Goal: Task Accomplishment & Management: Complete application form

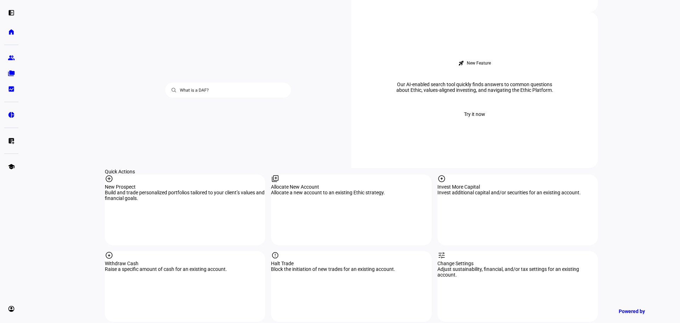
scroll to position [591, 0]
click at [314, 175] on div "library_add" at bounding box center [351, 180] width 161 height 10
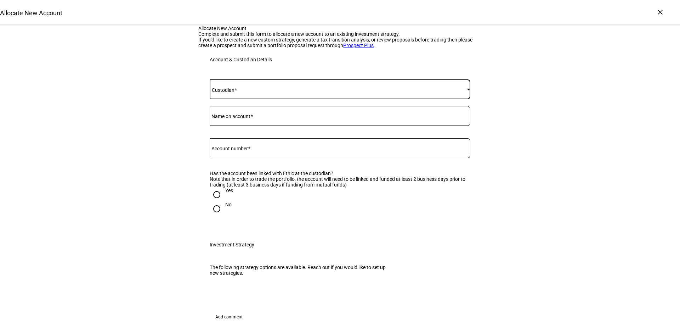
click at [291, 92] on span at bounding box center [338, 89] width 257 height 6
click at [254, 227] on mat-option "[PERSON_NAME]" at bounding box center [338, 231] width 260 height 17
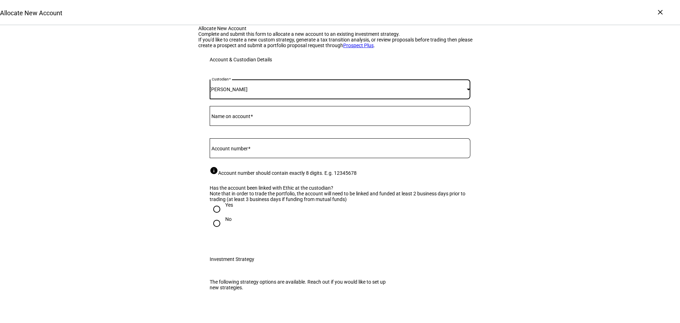
click at [265, 92] on div "[PERSON_NAME]" at bounding box center [338, 89] width 257 height 6
click at [252, 214] on mat-option "Fidelity" at bounding box center [338, 217] width 260 height 17
click at [262, 117] on input "Name on account" at bounding box center [340, 115] width 261 height 6
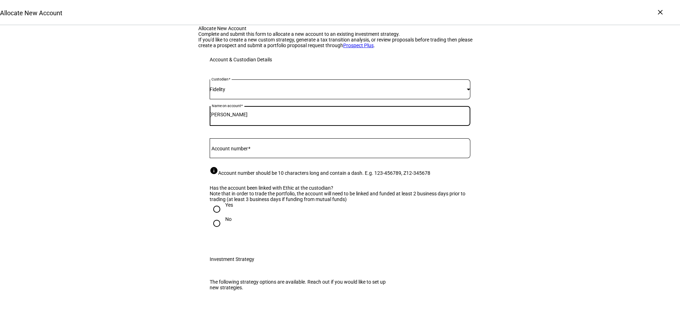
type input "[PERSON_NAME]"
click at [240, 150] on input "Account number" at bounding box center [340, 147] width 261 height 6
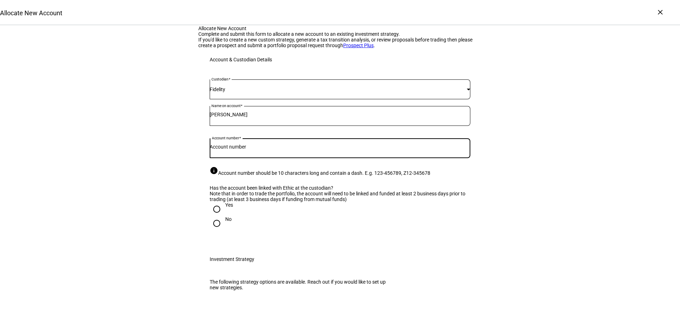
paste input "63640-6387"
click at [228, 150] on input "63640-6387" at bounding box center [340, 147] width 261 height 6
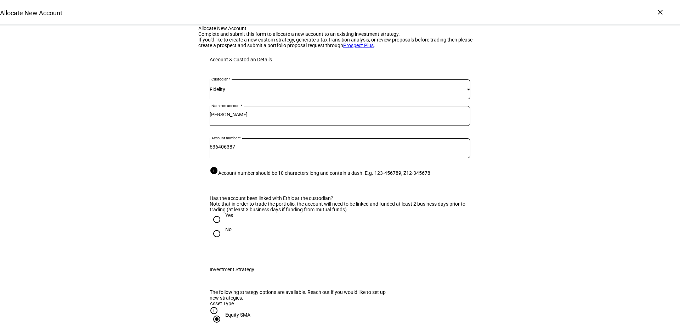
click at [221, 150] on input "636406387" at bounding box center [340, 147] width 261 height 6
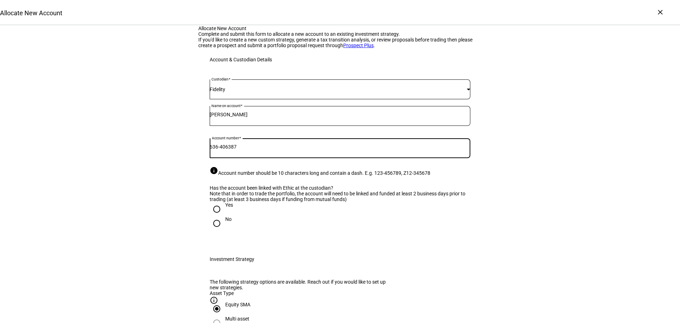
type input "636-406387"
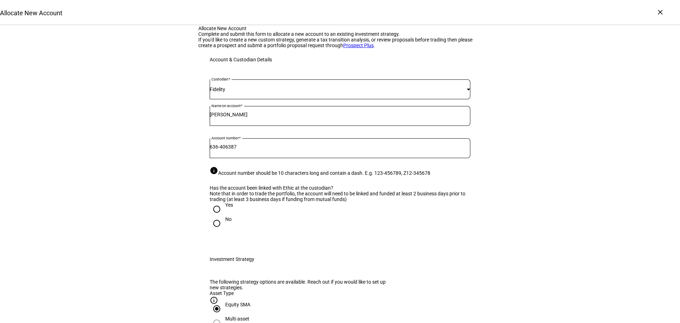
click at [349, 176] on div "info Account number should be 10 characters long and contain a dash. E.g. 123-4…" at bounding box center [340, 171] width 261 height 10
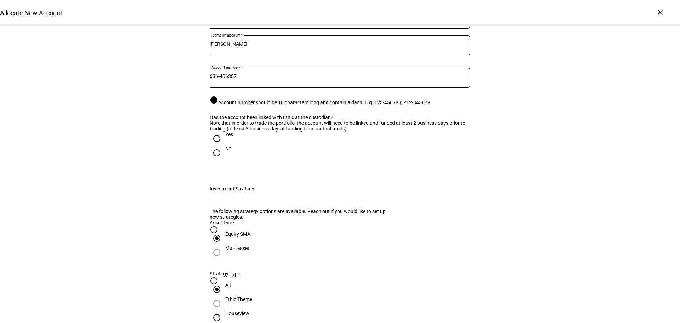
scroll to position [71, 0]
click at [212, 159] on input "No" at bounding box center [217, 152] width 14 height 14
radio input "true"
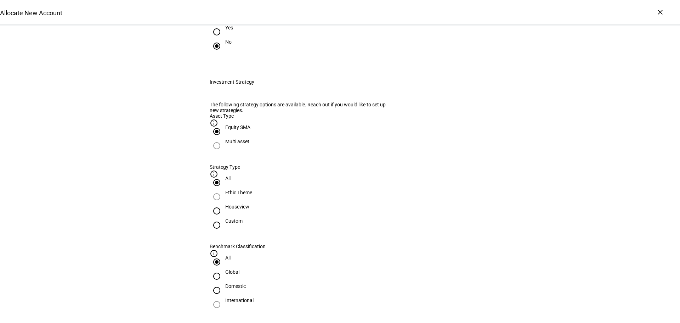
scroll to position [248, 0]
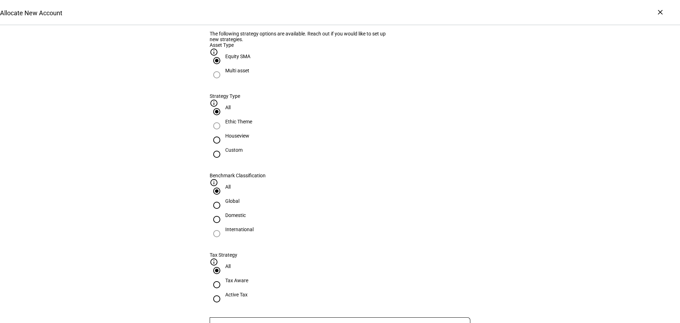
click at [224, 147] on input "Houseview" at bounding box center [217, 140] width 14 height 14
radio input "true"
click at [224, 198] on input "Global" at bounding box center [217, 205] width 14 height 14
radio input "true"
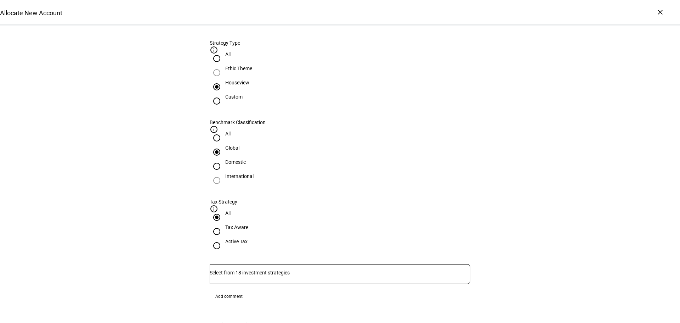
scroll to position [319, 0]
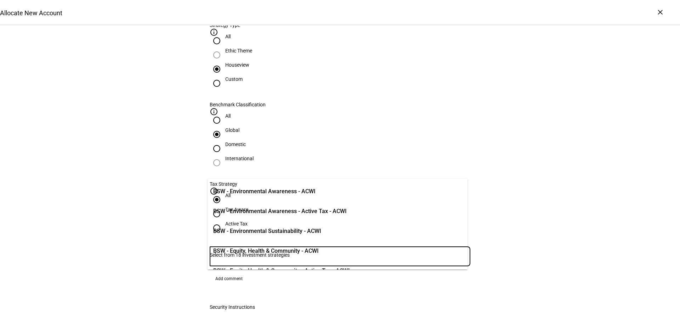
click at [264, 252] on input "Number" at bounding box center [340, 255] width 261 height 6
click at [281, 234] on span "BSW - Environmental Sustainability - ACWI" at bounding box center [267, 231] width 108 height 9
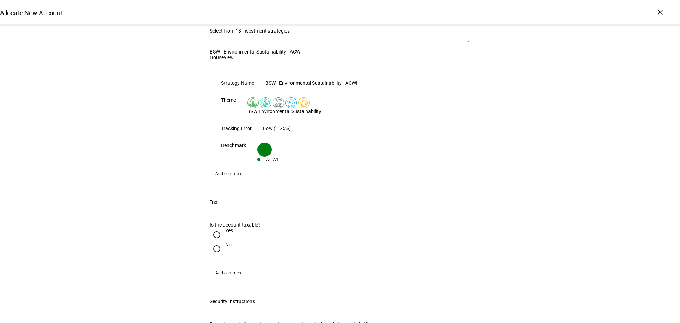
scroll to position [567, 0]
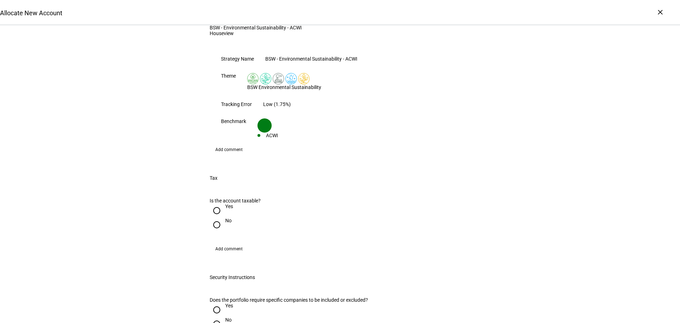
click at [214, 218] on input "No" at bounding box center [217, 225] width 14 height 14
radio input "true"
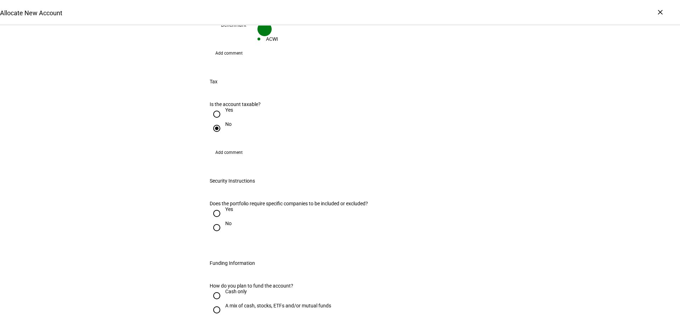
scroll to position [673, 0]
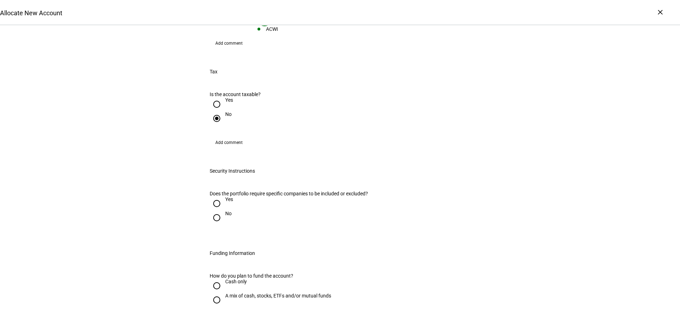
click at [219, 210] on input "No" at bounding box center [217, 217] width 14 height 14
radio input "true"
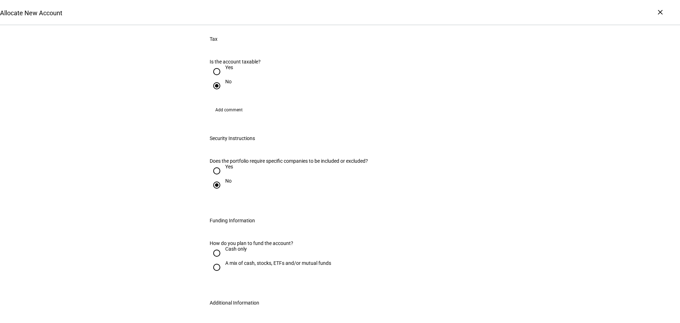
scroll to position [744, 0]
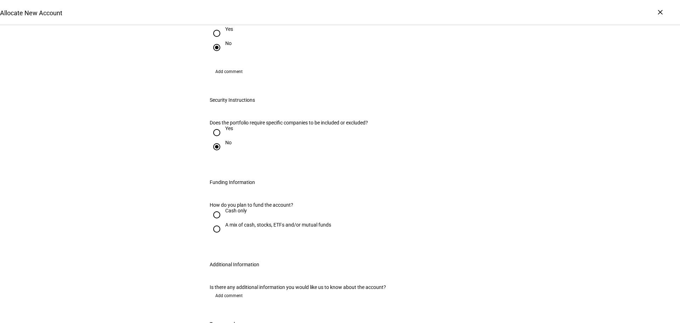
click at [216, 222] on input "A mix of cash, stocks, ETFs and/or mutual funds" at bounding box center [217, 229] width 14 height 14
radio input "true"
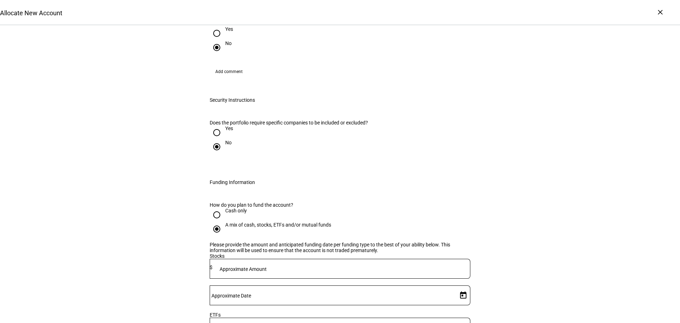
click at [267, 266] on mat-label "Approximate Amount" at bounding box center [243, 269] width 47 height 6
type input "600,000"
click at [459, 287] on span "Open calendar" at bounding box center [463, 295] width 17 height 17
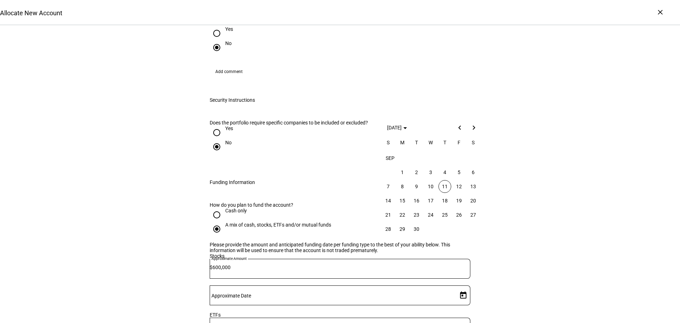
click at [429, 198] on span "17" at bounding box center [430, 200] width 13 height 13
type input "[DATE]"
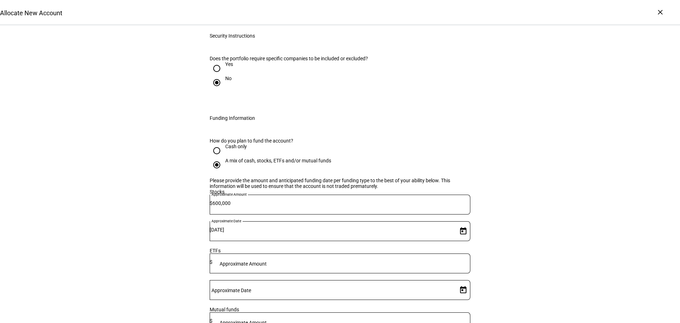
scroll to position [815, 0]
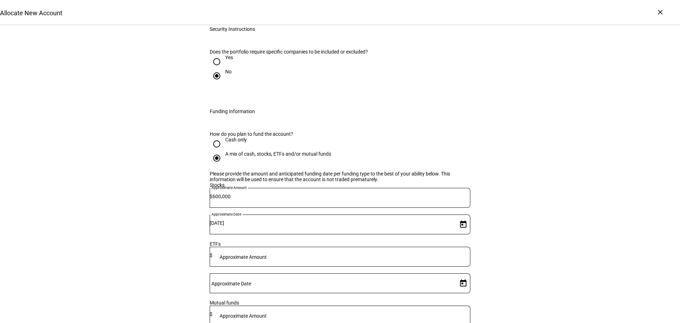
type input "500,000"
click at [431, 204] on span "17" at bounding box center [430, 206] width 13 height 13
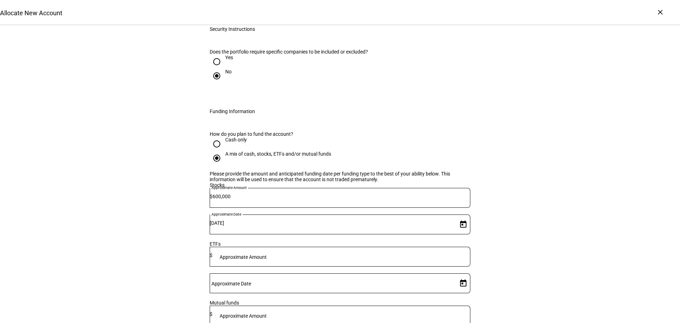
type input "[DATE]"
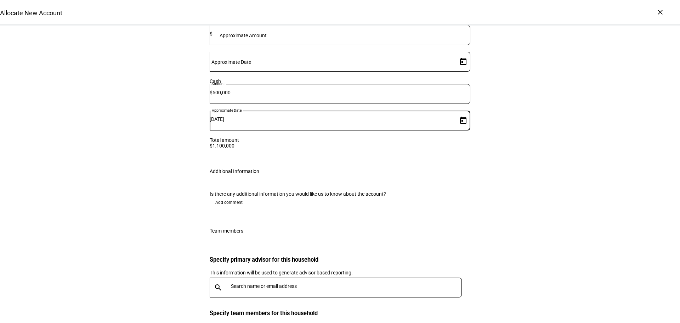
scroll to position [1096, 0]
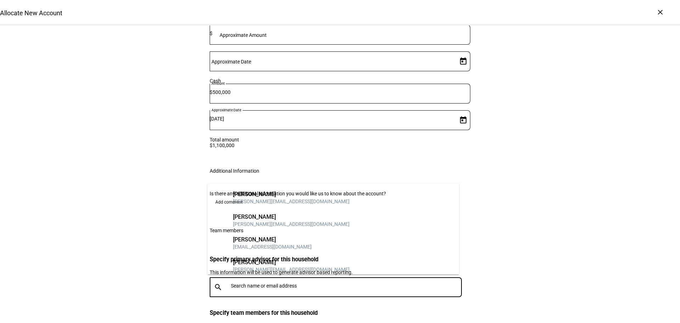
click at [249, 283] on input "text" at bounding box center [348, 286] width 234 height 6
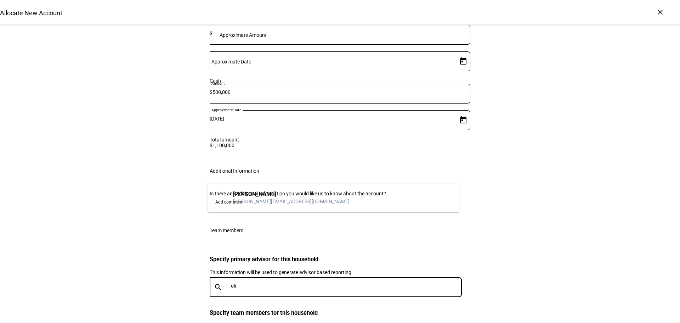
type input "oli"
click at [257, 204] on div "[PERSON_NAME][EMAIL_ADDRESS][DOMAIN_NAME]" at bounding box center [291, 201] width 117 height 7
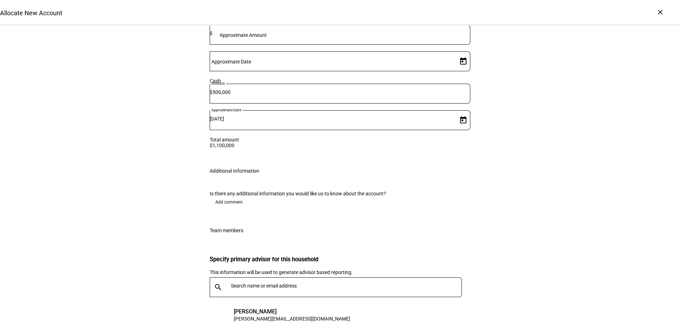
scroll to position [1118, 0]
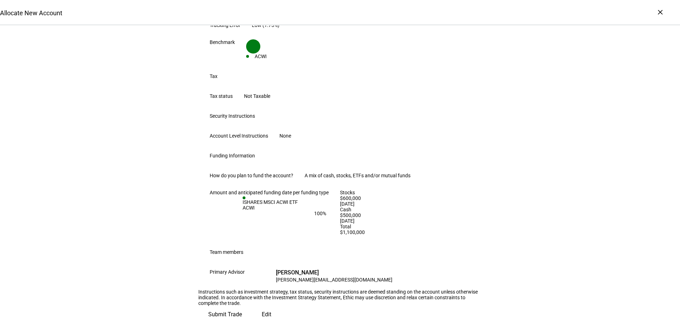
scroll to position [339, 0]
click at [262, 306] on span "Edit" at bounding box center [267, 314] width 10 height 17
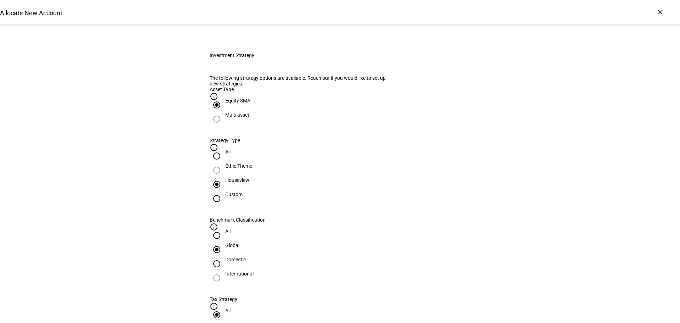
scroll to position [283, 0]
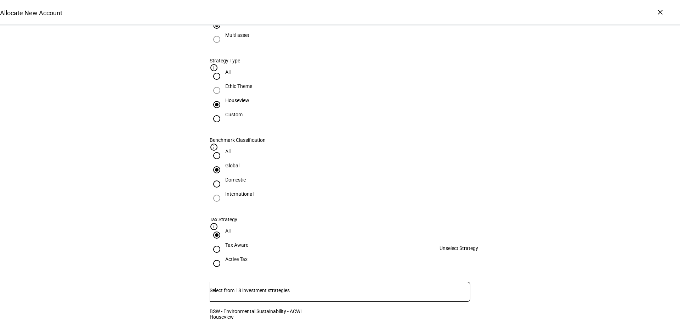
click at [221, 322] on mat-icon "clear" at bounding box center [217, 326] width 9 height 9
click at [351, 287] on input "Number" at bounding box center [340, 290] width 261 height 6
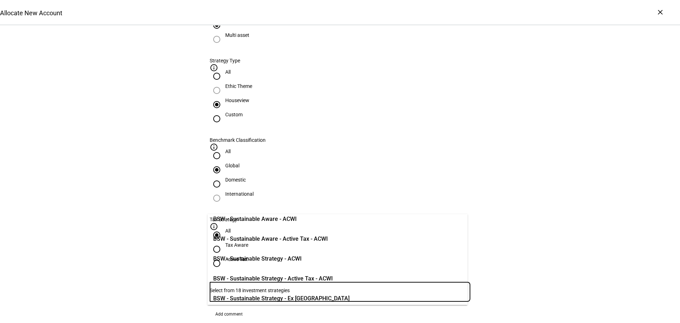
scroll to position [177, 0]
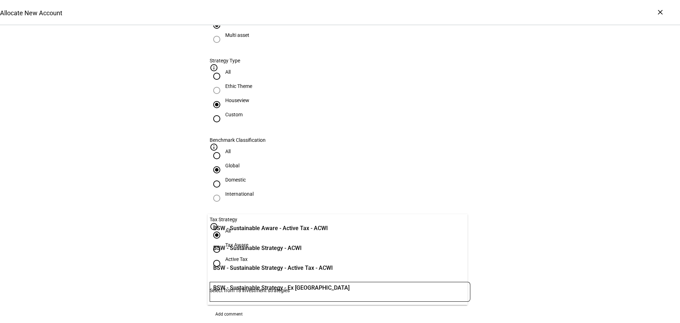
click at [302, 246] on span "BSW - Sustainable Strategy - ACWI" at bounding box center [257, 248] width 89 height 9
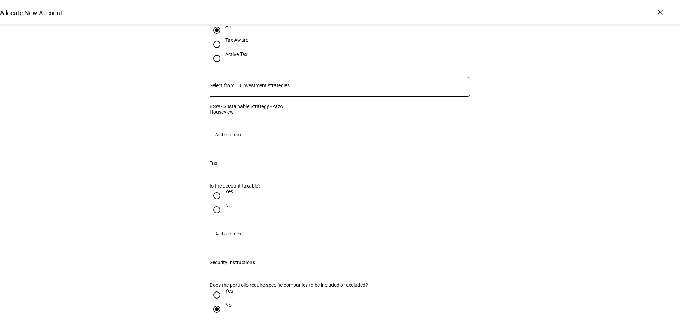
scroll to position [461, 0]
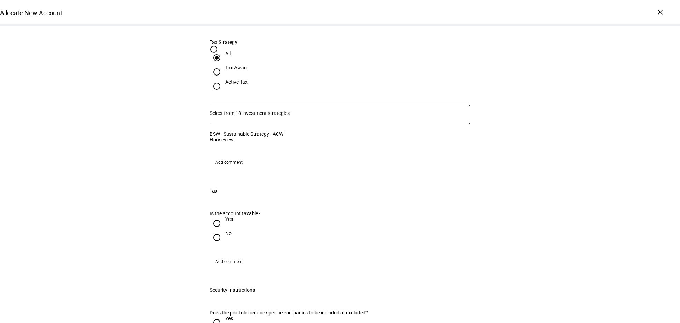
click at [215, 234] on input "No" at bounding box center [217, 237] width 14 height 14
radio input "true"
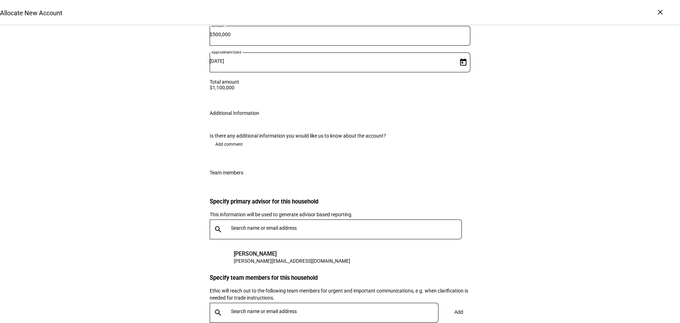
scroll to position [1083, 0]
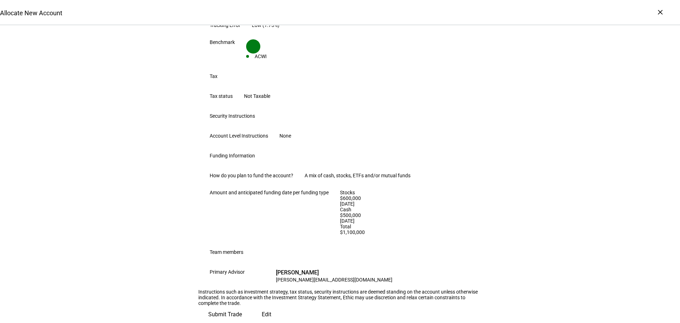
scroll to position [339, 0]
click at [242, 306] on span "Submit Trade" at bounding box center [225, 314] width 34 height 17
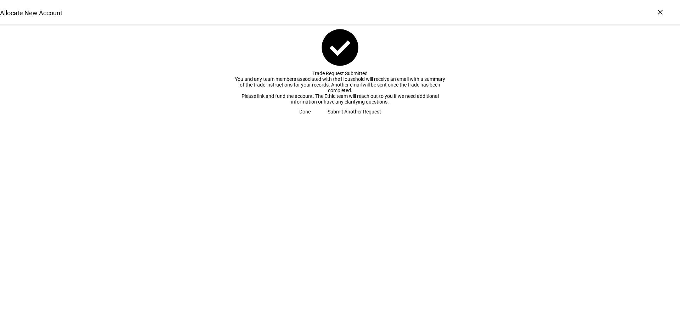
click at [311, 119] on span "Done" at bounding box center [304, 112] width 11 height 14
